Goal: Check status: Check status

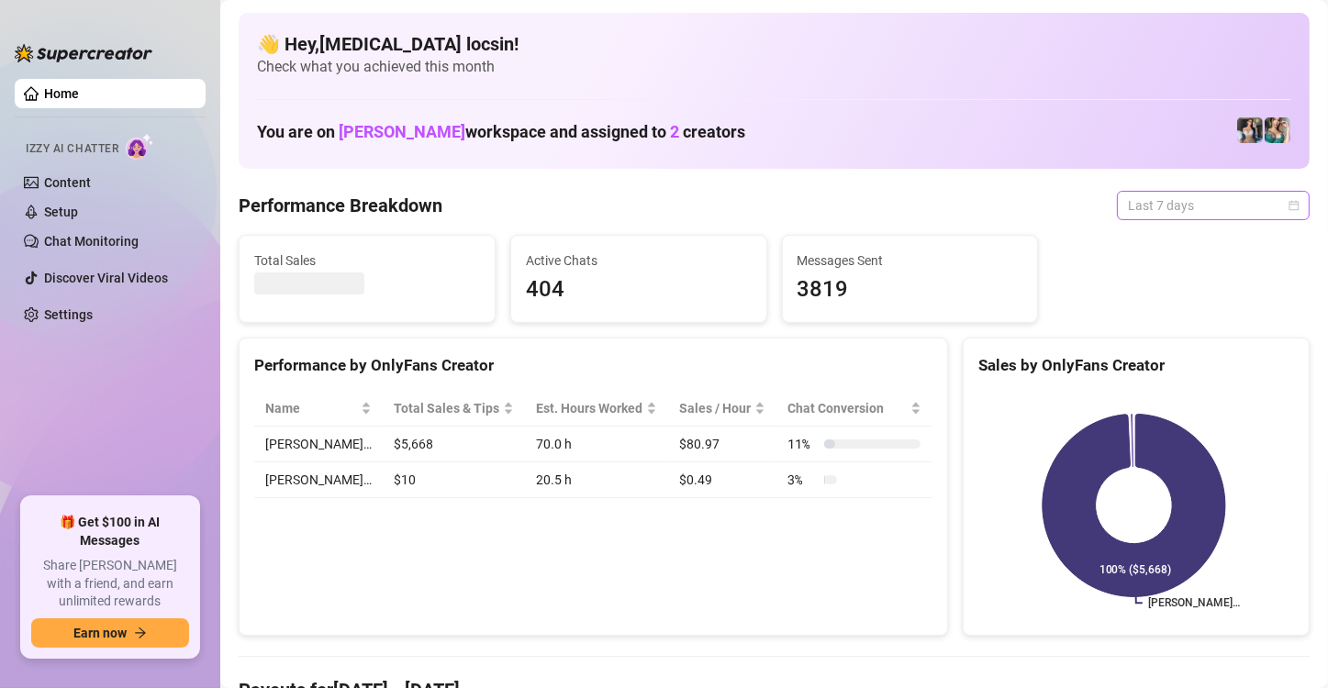
click at [1155, 218] on span "Last 7 days" at bounding box center [1213, 206] width 171 height 28
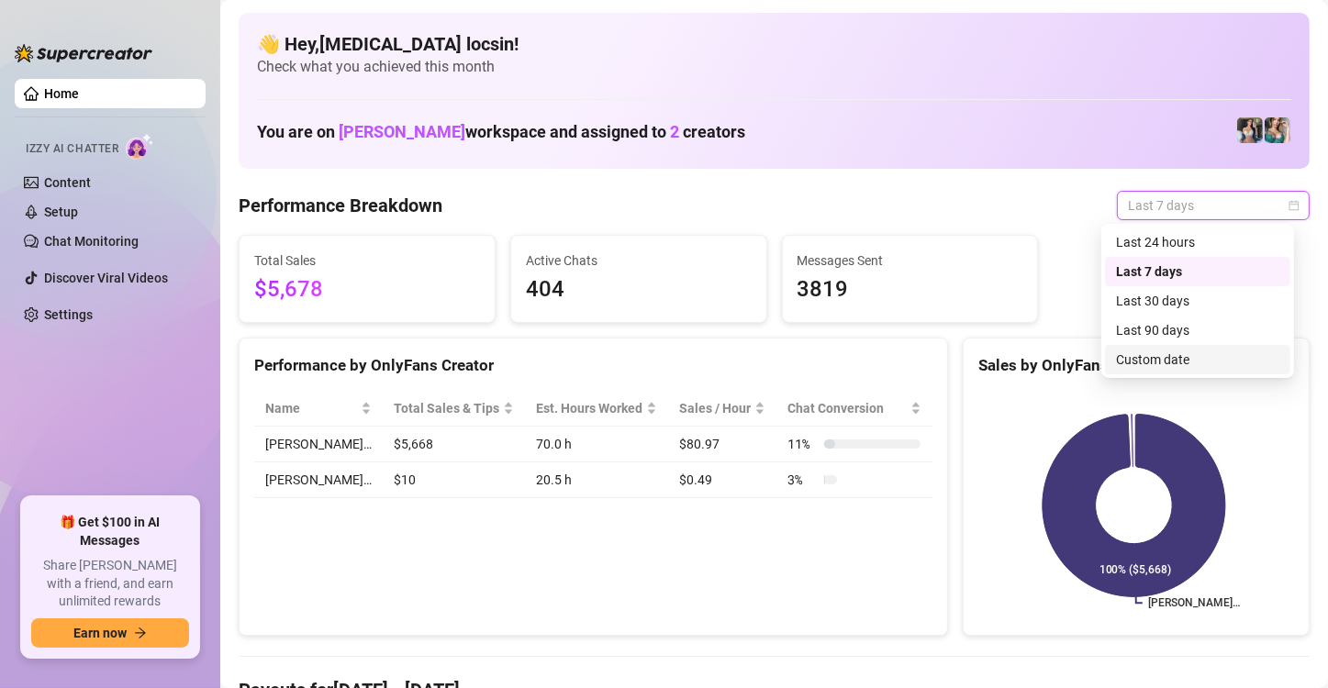
click at [1145, 362] on div "Custom date" at bounding box center [1197, 360] width 163 height 20
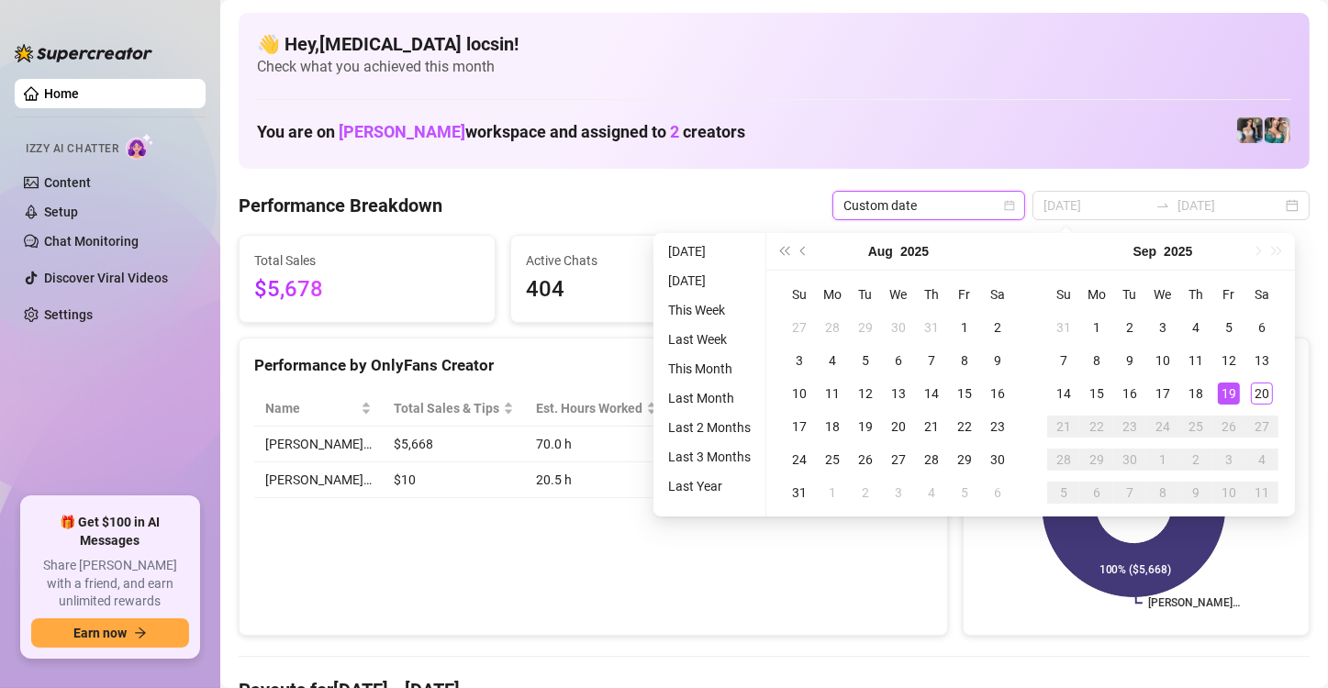
type input "[DATE]"
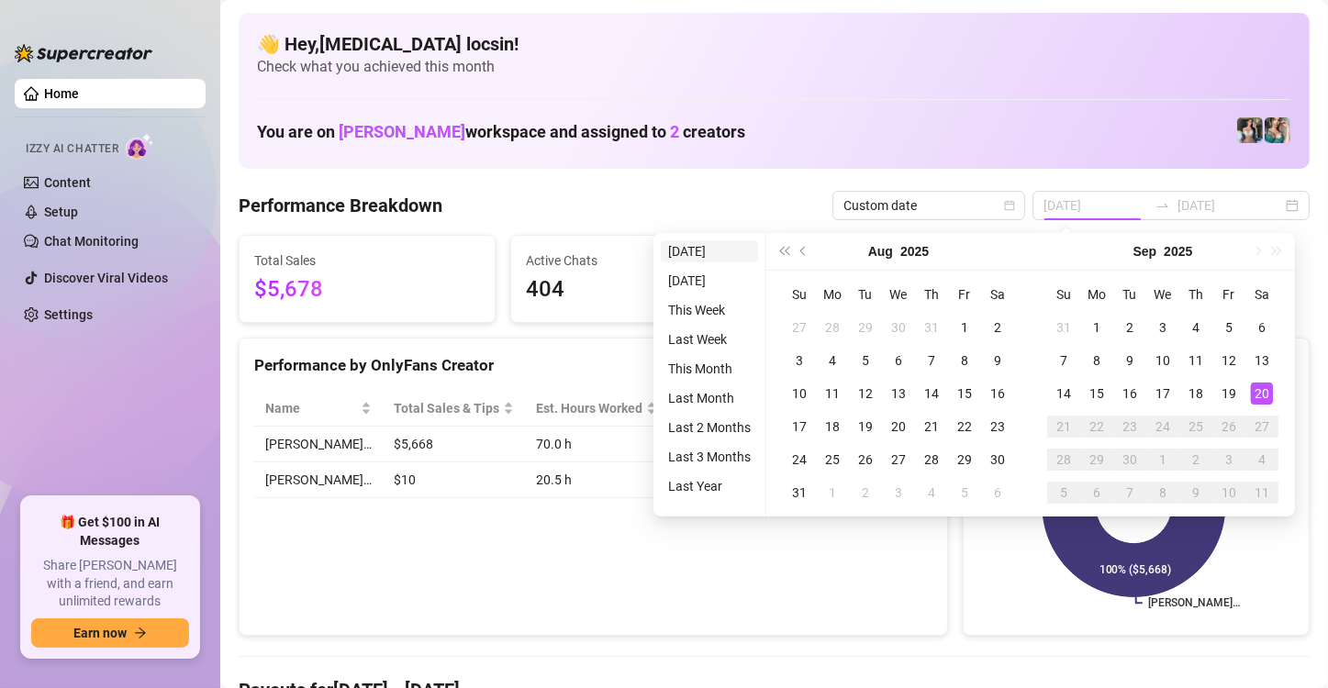
click at [707, 249] on li "[DATE]" at bounding box center [709, 251] width 97 height 22
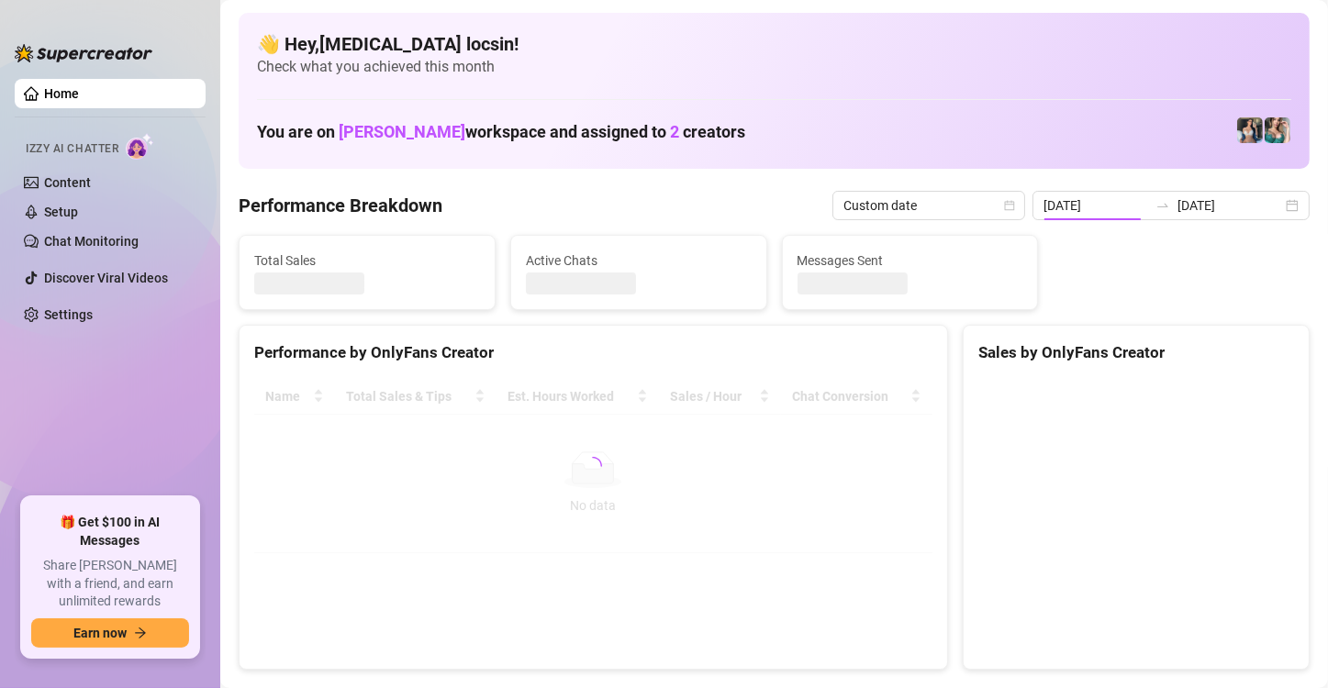
type input "[DATE]"
